Goal: Navigation & Orientation: Find specific page/section

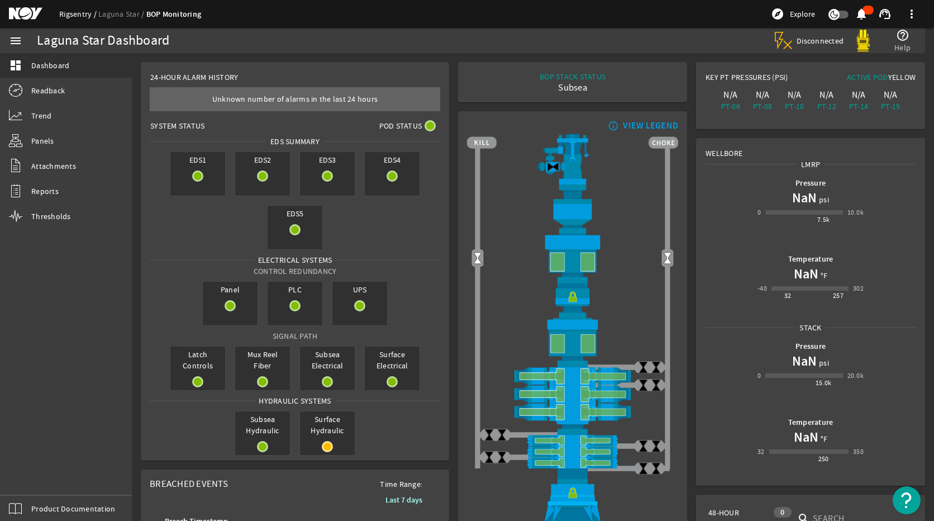
click at [75, 17] on link "Rigsentry" at bounding box center [78, 14] width 39 height 10
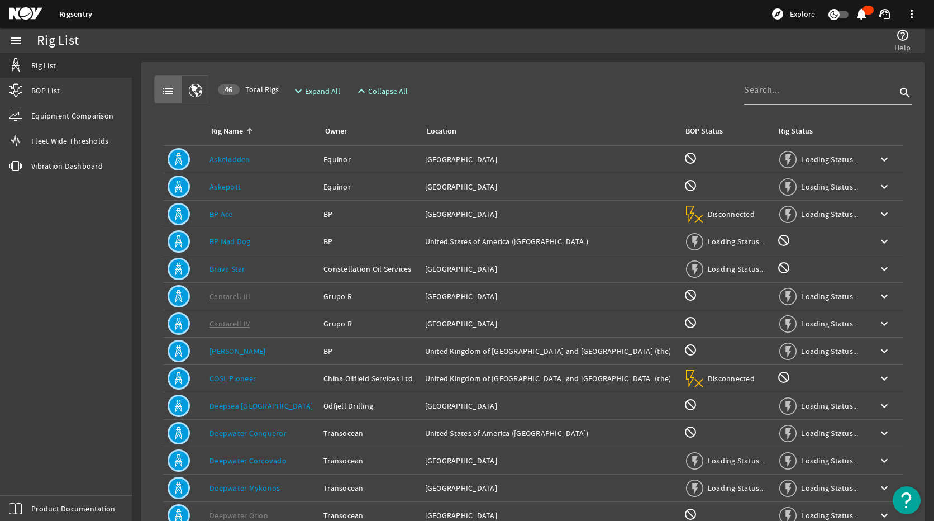
drag, startPoint x: 96, startPoint y: 207, endPoint x: 92, endPoint y: 223, distance: 16.3
click at [92, 223] on div "menu Rig List BOP List Equipment Comparison Fleet Wide Thresholds vibration Vib…" at bounding box center [66, 274] width 132 height 493
drag, startPoint x: 96, startPoint y: 208, endPoint x: 96, endPoint y: 217, distance: 9.0
click at [94, 222] on div "menu Rig List BOP List Equipment Comparison Fleet Wide Thresholds vibration Vib…" at bounding box center [66, 274] width 132 height 493
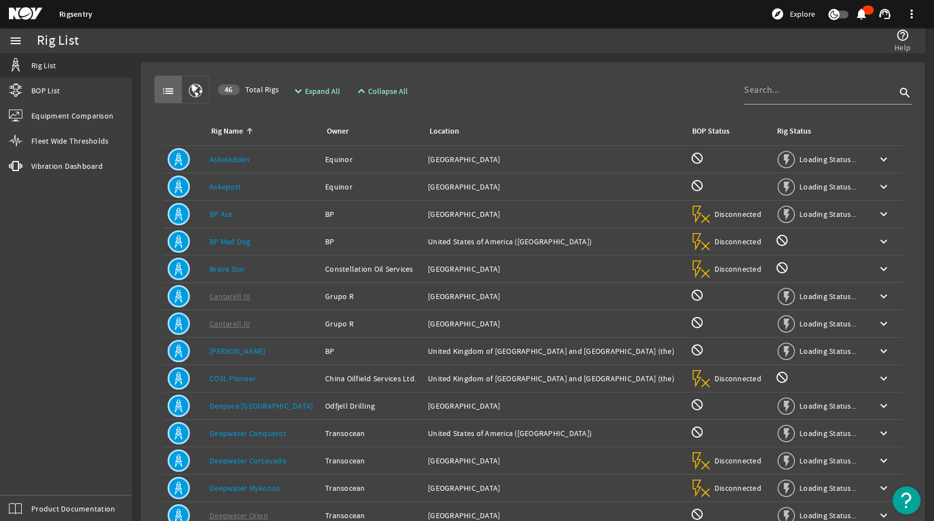
drag, startPoint x: 94, startPoint y: 223, endPoint x: 97, endPoint y: 209, distance: 14.8
click at [97, 210] on div "menu Rig List BOP List Equipment Comparison Fleet Wide Thresholds vibration Vib…" at bounding box center [66, 274] width 132 height 493
click at [18, 43] on mat-icon "menu" at bounding box center [15, 40] width 13 height 13
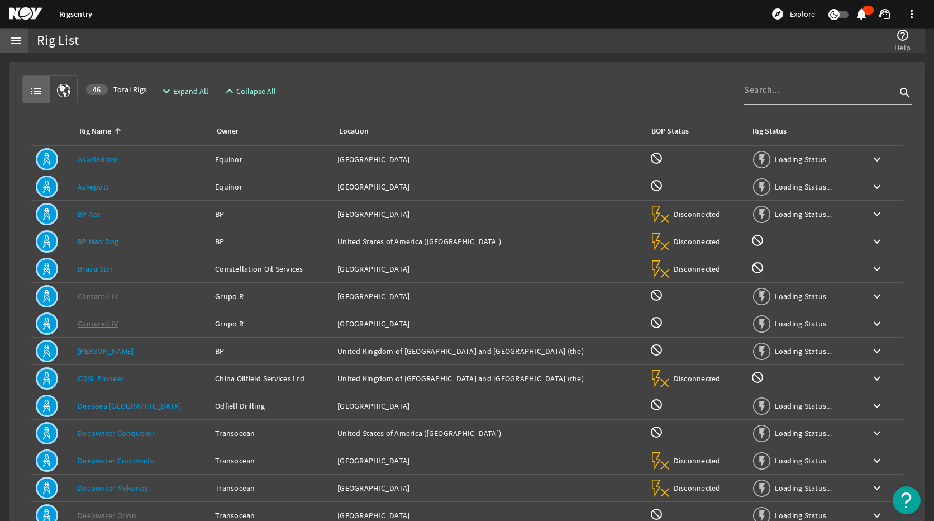
click at [20, 40] on mat-icon "menu" at bounding box center [15, 40] width 13 height 13
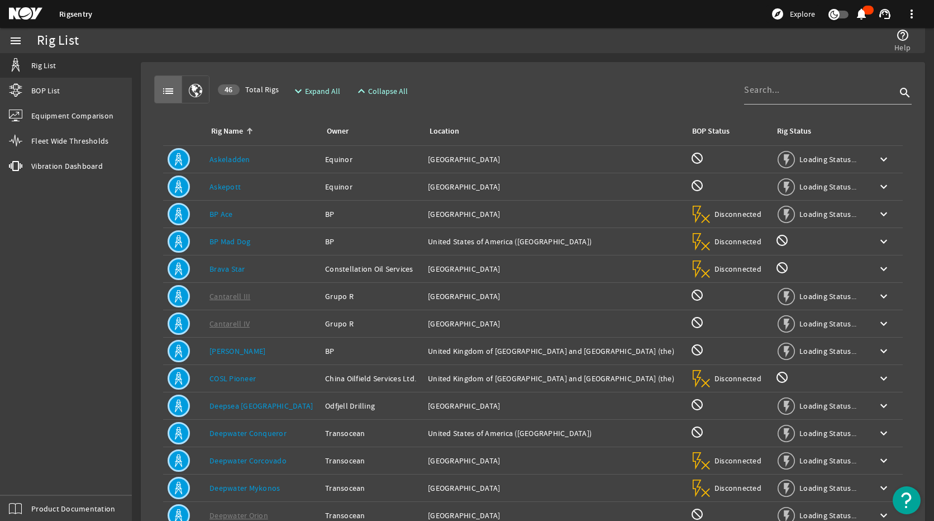
click at [81, 18] on link "Rigsentry" at bounding box center [75, 14] width 33 height 11
click at [19, 12] on mat-icon at bounding box center [34, 13] width 50 height 13
